Goal: Task Accomplishment & Management: Manage account settings

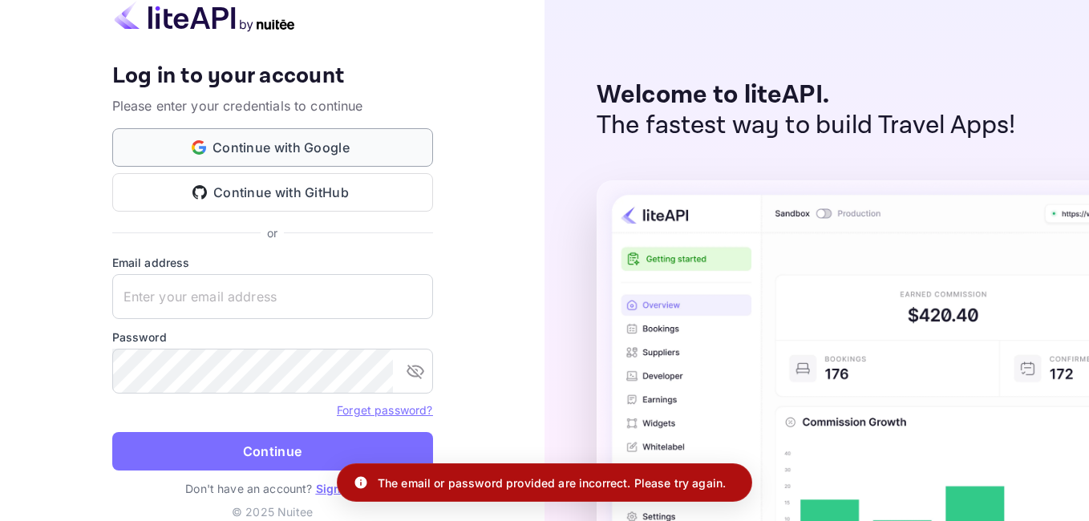
click at [353, 153] on button "Continue with Google" at bounding box center [272, 147] width 321 height 38
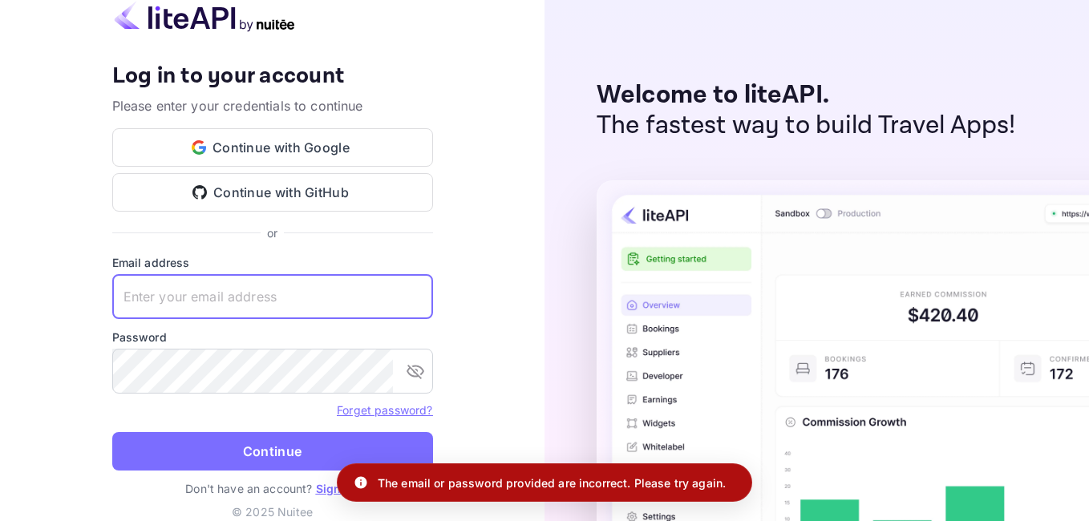
click at [306, 298] on input "text" at bounding box center [272, 296] width 321 height 45
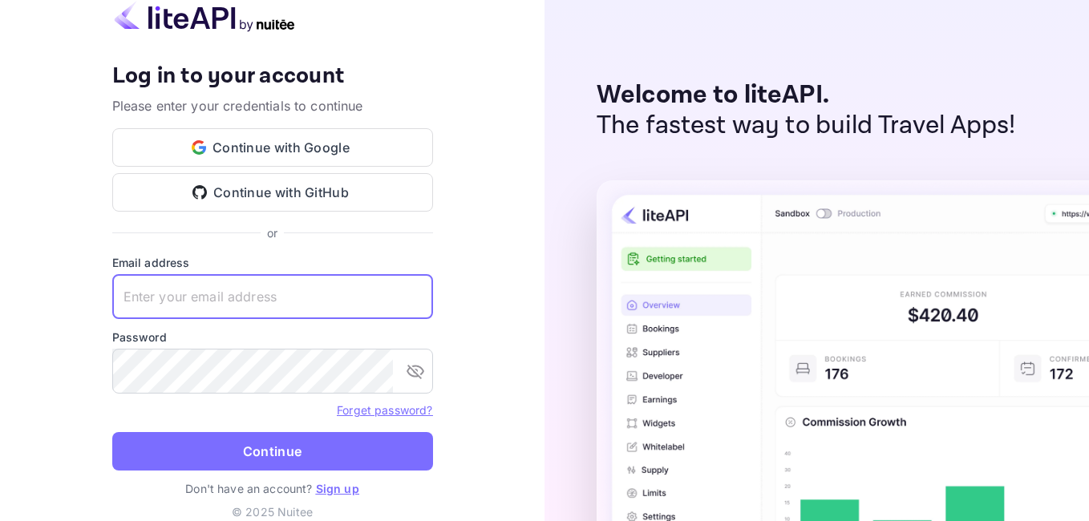
type input "[EMAIL_ADDRESS][DOMAIN_NAME]"
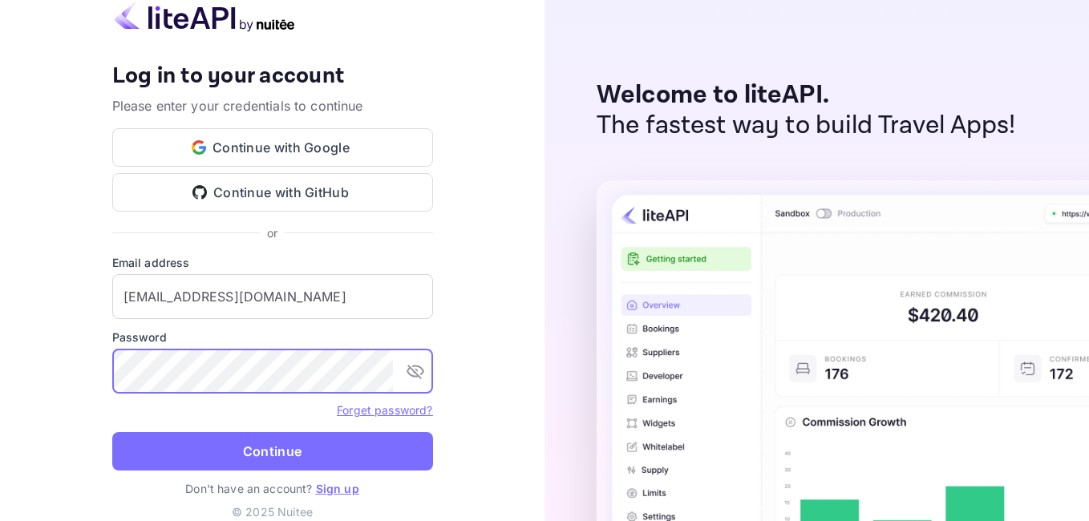
click at [112, 432] on button "Continue" at bounding box center [272, 451] width 321 height 38
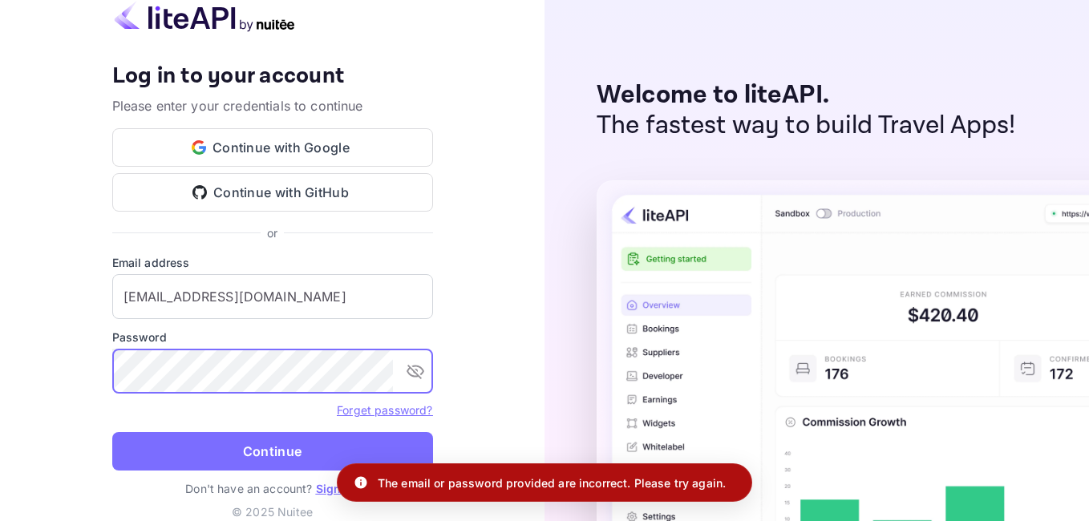
click at [325, 491] on link "Sign up" at bounding box center [337, 489] width 43 height 14
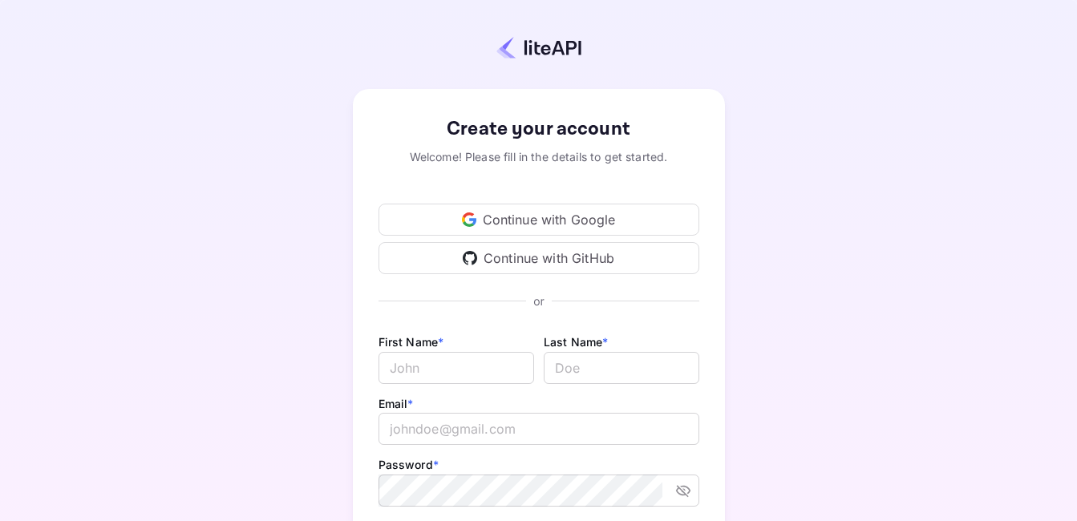
click at [504, 219] on div "Continue with Google" at bounding box center [538, 220] width 321 height 32
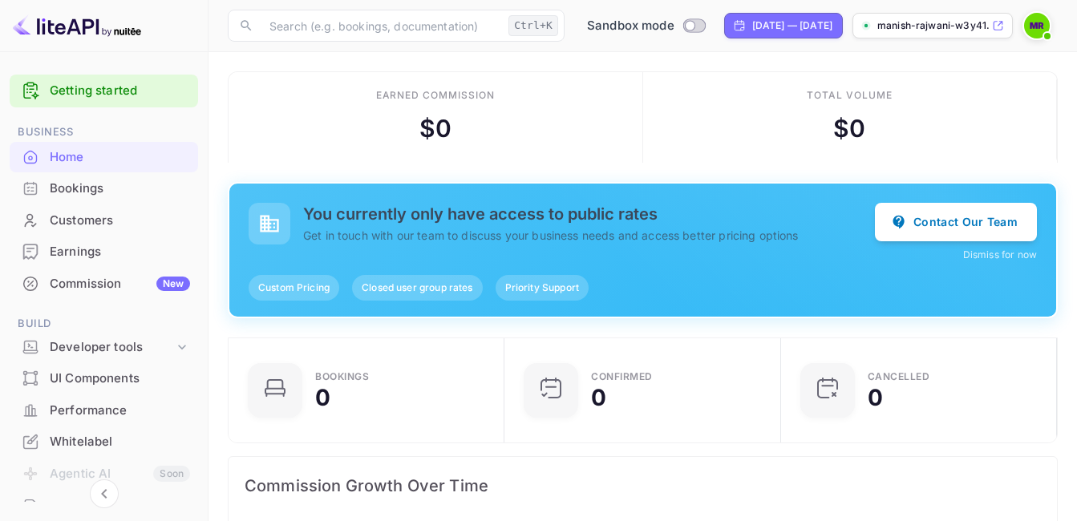
scroll to position [248, 255]
click at [179, 353] on icon at bounding box center [182, 347] width 16 height 16
click at [82, 398] on p "API Keys" at bounding box center [79, 398] width 47 height 17
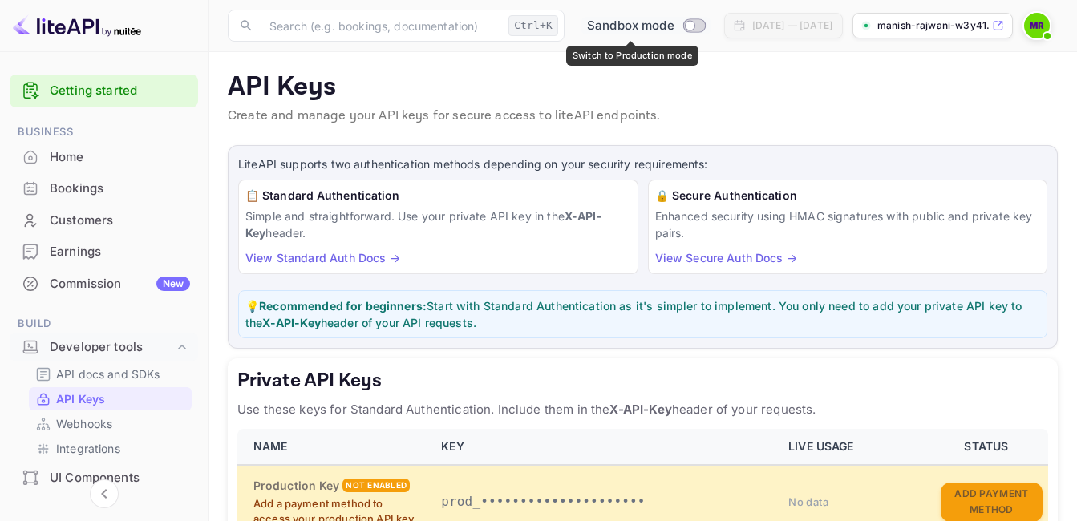
click at [673, 29] on input "Switch to Production mode" at bounding box center [689, 25] width 32 height 10
checkbox input "false"
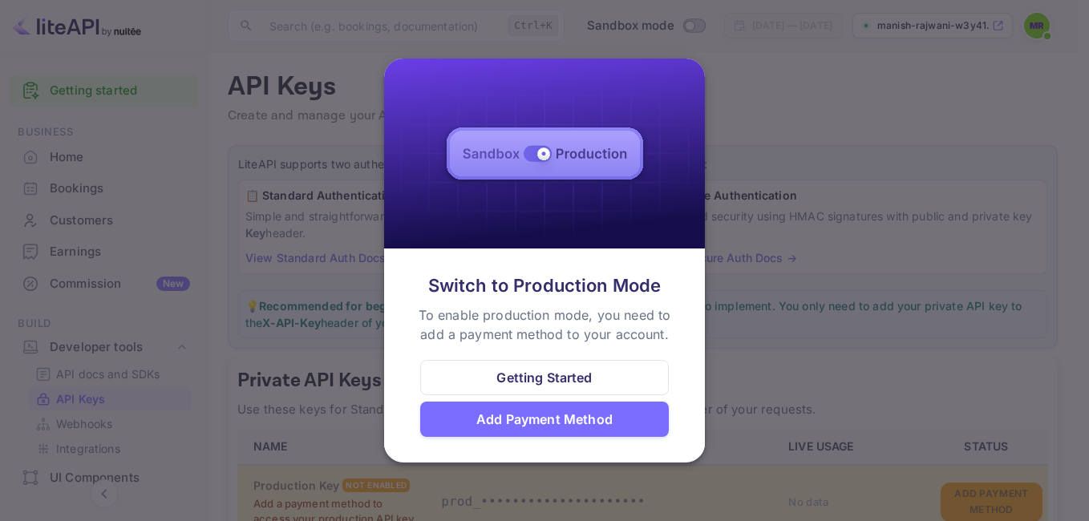
click at [760, 196] on div at bounding box center [544, 260] width 1089 height 521
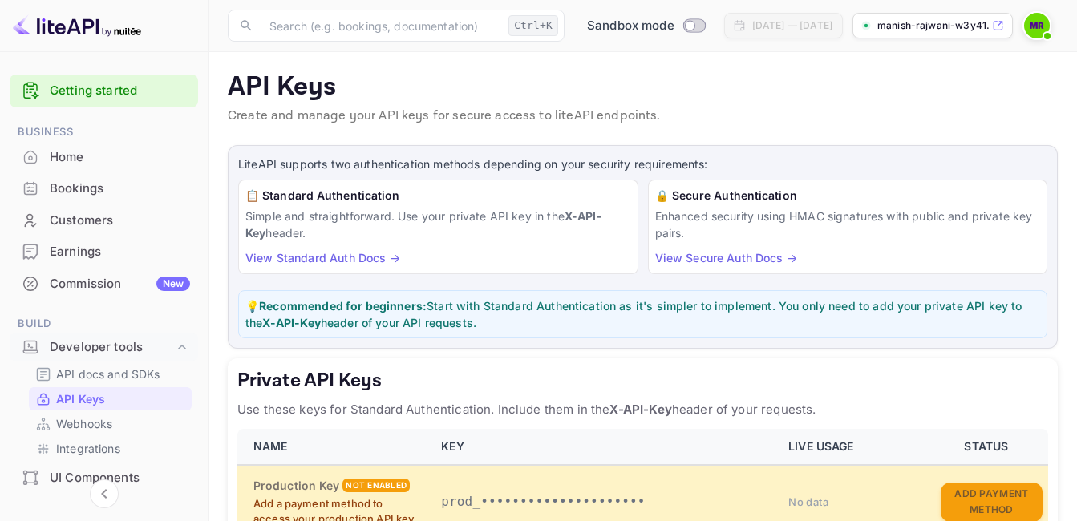
click at [345, 256] on link "View Standard Auth Docs →" at bounding box center [322, 258] width 155 height 14
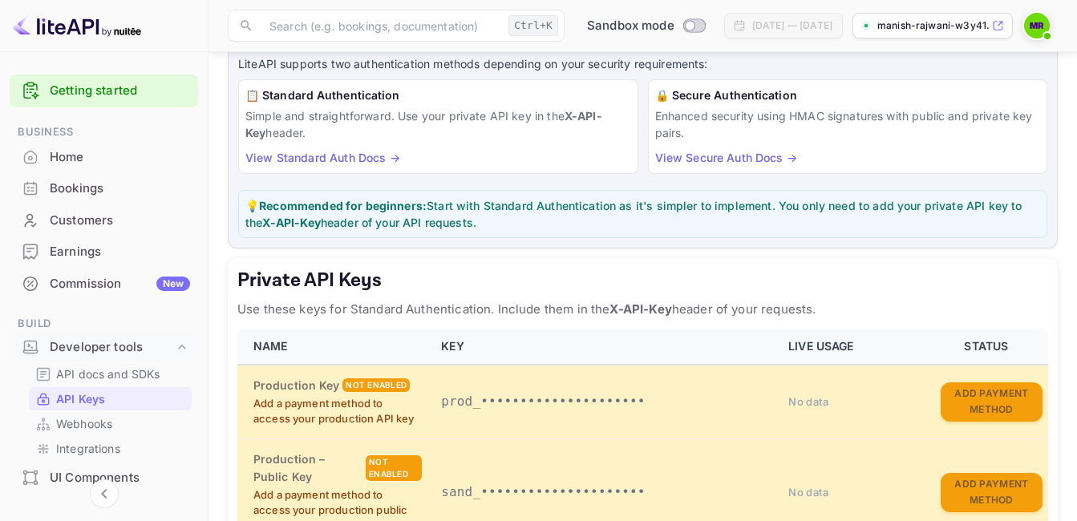
scroll to position [240, 0]
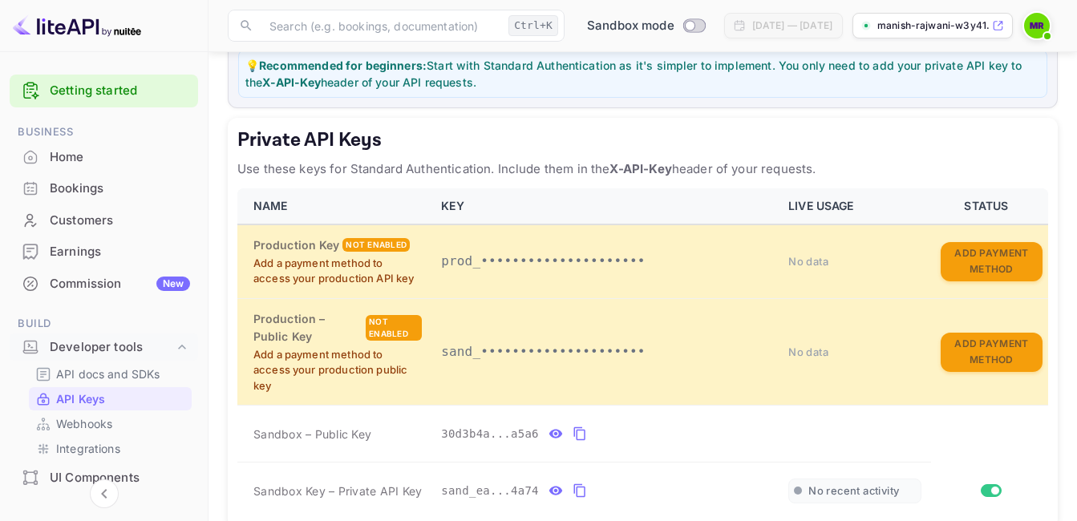
click at [534, 197] on th "KEY" at bounding box center [604, 206] width 347 height 36
click at [711, 172] on p "Use these keys for Standard Authentication. Include them in the X-API-Key heade…" at bounding box center [642, 169] width 810 height 19
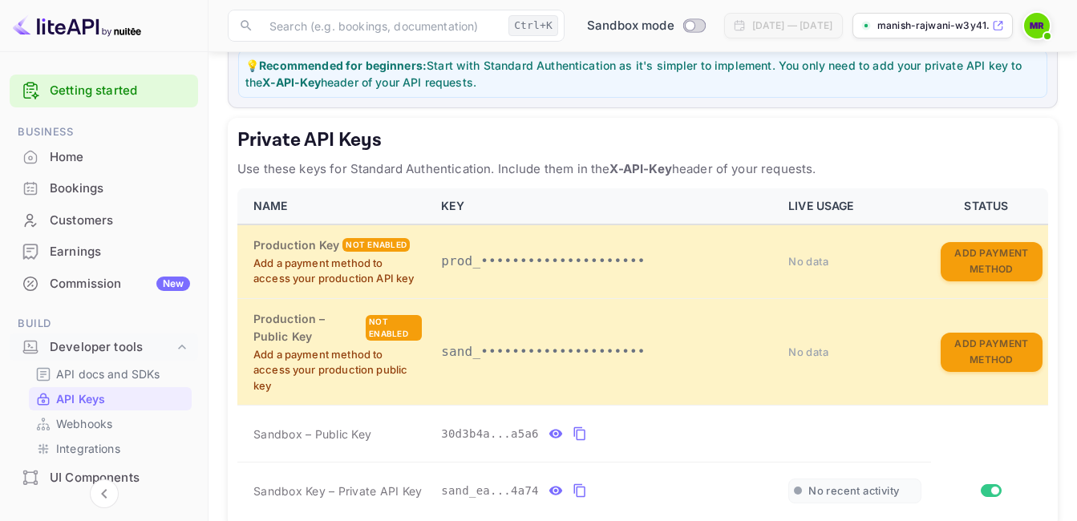
drag, startPoint x: 711, startPoint y: 172, endPoint x: 670, endPoint y: 179, distance: 41.5
click at [670, 179] on div "Private API Keys Use these keys for Standard Authentication. Include them in th…" at bounding box center [643, 323] width 830 height 410
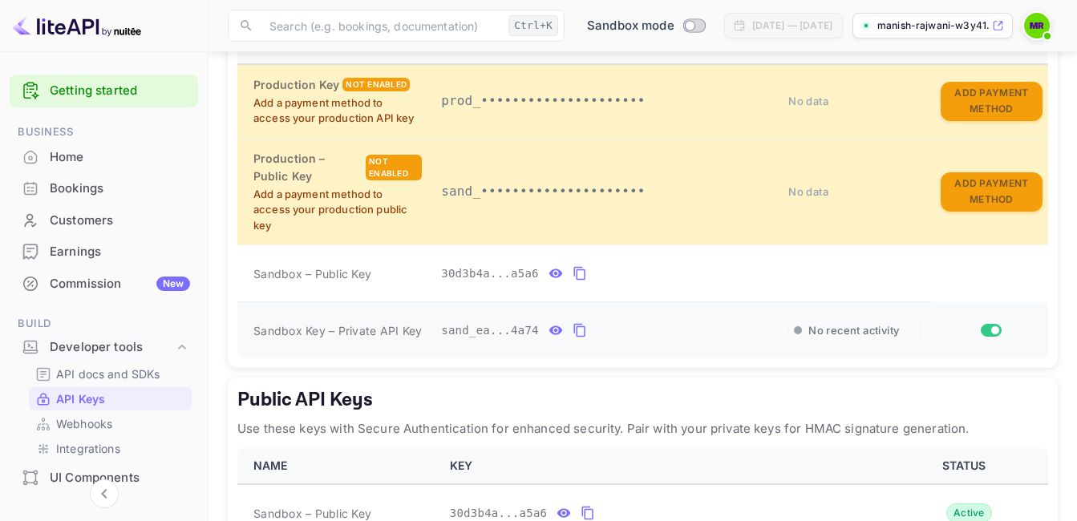
click at [548, 329] on icon "private api keys table" at bounding box center [555, 330] width 14 height 19
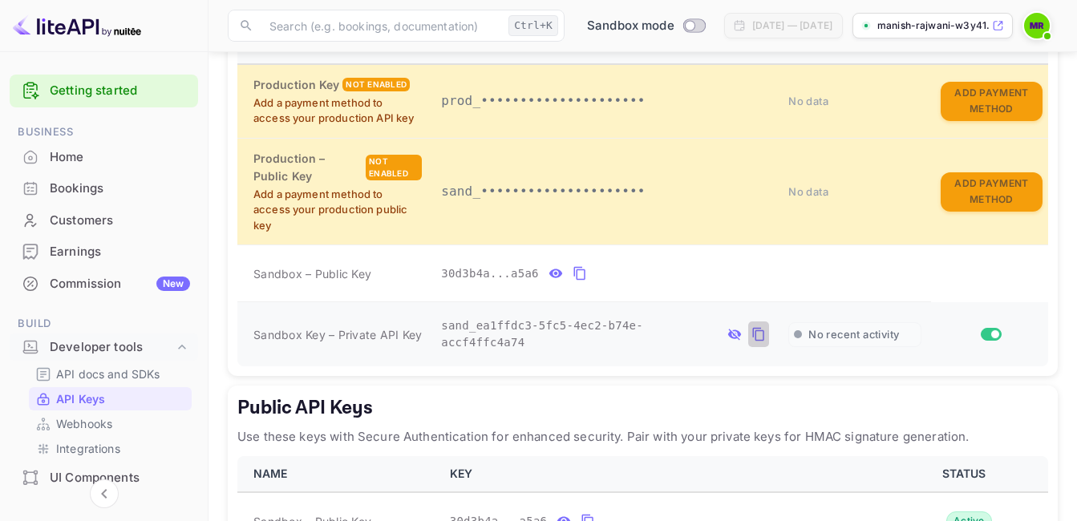
click at [751, 333] on icon "private api keys table" at bounding box center [758, 334] width 14 height 19
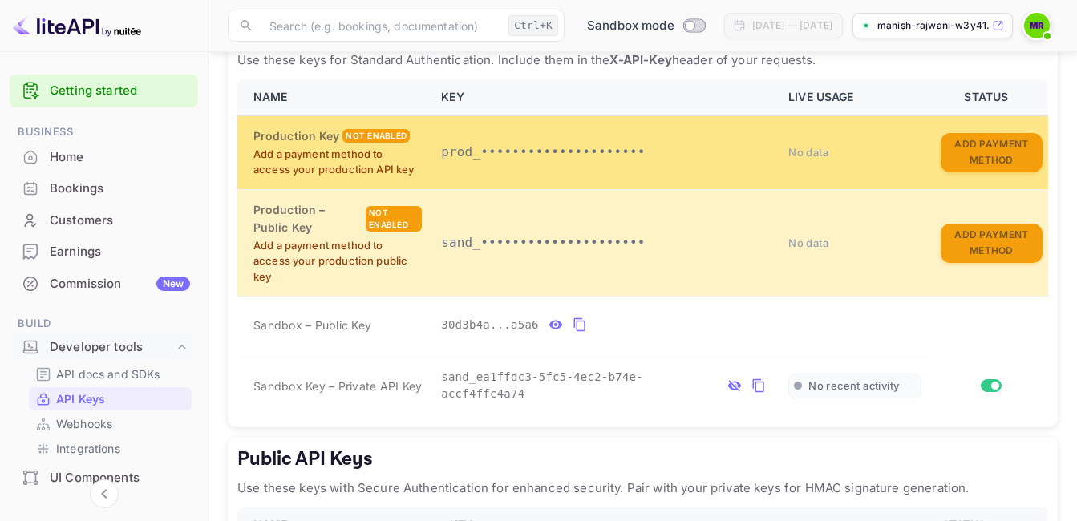
scroll to position [321, 0]
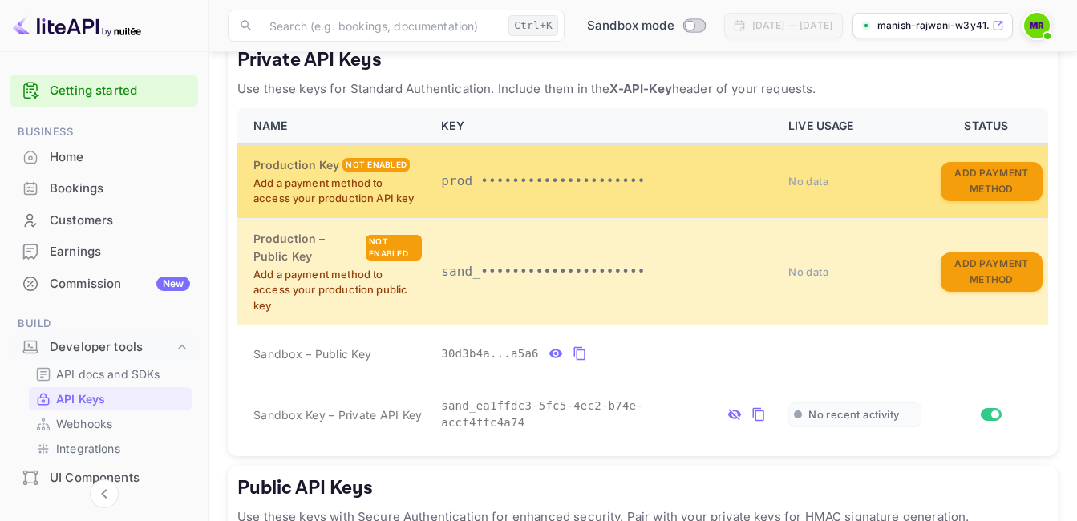
click at [381, 163] on div "Not enabled" at bounding box center [375, 165] width 67 height 14
click at [976, 178] on button "Add Payment Method" at bounding box center [991, 181] width 102 height 39
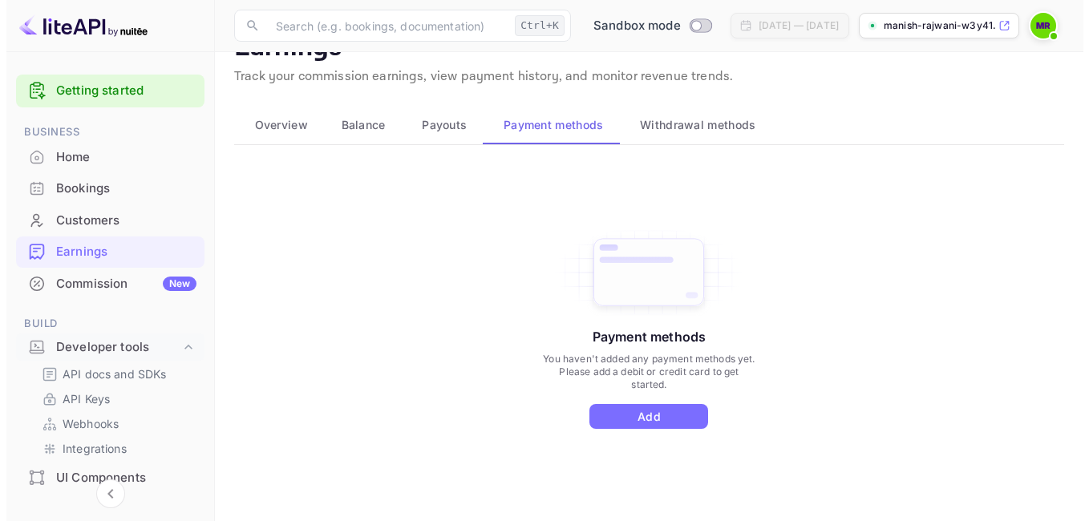
scroll to position [79, 0]
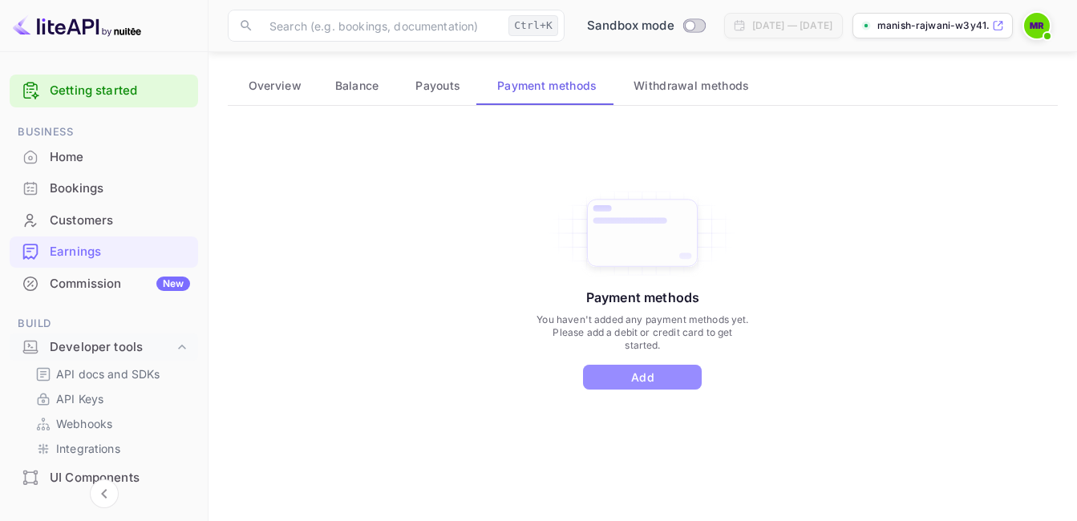
click at [656, 378] on button "Add" at bounding box center [642, 377] width 119 height 25
